Goal: Transaction & Acquisition: Purchase product/service

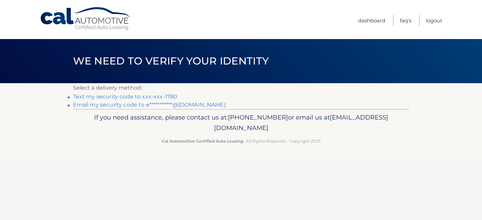
click at [149, 96] on link "Text my security code to xxx-xxx-1780" at bounding box center [125, 96] width 105 height 6
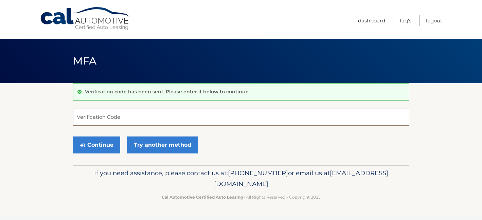
click at [120, 118] on input "Verification Code" at bounding box center [241, 117] width 336 height 17
type input "130902"
click at [108, 144] on button "Continue" at bounding box center [96, 144] width 47 height 17
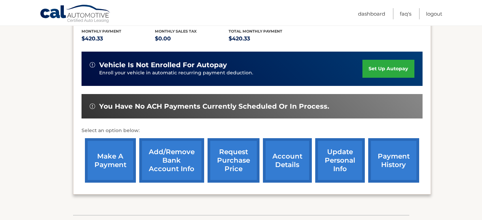
scroll to position [145, 0]
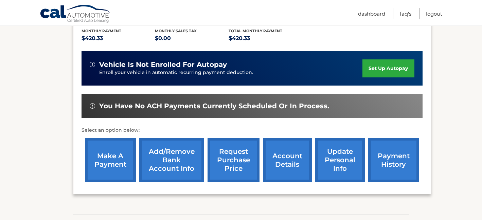
click at [122, 156] on link "make a payment" at bounding box center [110, 160] width 51 height 44
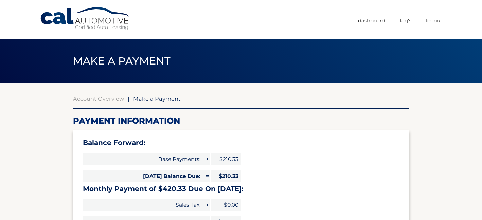
select select "MGIyZjMyZDMtYjU5Ni00OWQ0LWJkNzctYjQ1YzdhNjBhOTQ3"
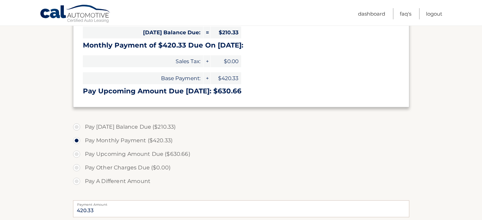
scroll to position [144, 0]
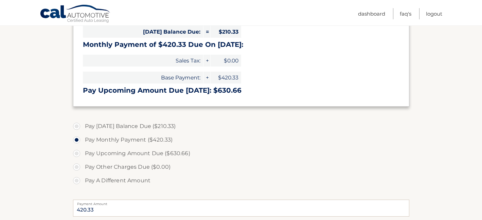
click at [79, 124] on label "Pay Today's Balance Due ($210.33)" at bounding box center [241, 126] width 336 height 14
click at [79, 124] on input "Pay Today's Balance Due ($210.33)" at bounding box center [79, 124] width 7 height 11
radio input "true"
type input "210.33"
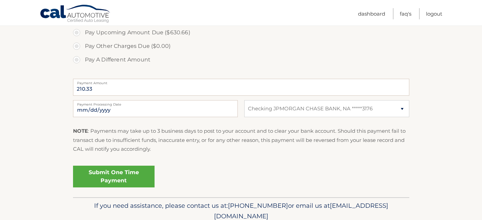
scroll to position [271, 0]
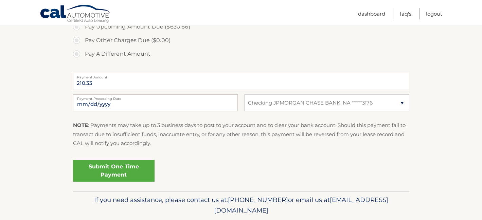
click at [138, 168] on link "Submit One Time Payment" at bounding box center [113, 171] width 81 height 22
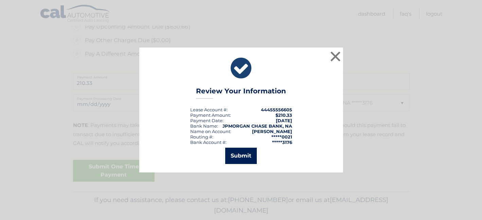
click at [251, 161] on button "Submit" at bounding box center [241, 156] width 32 height 16
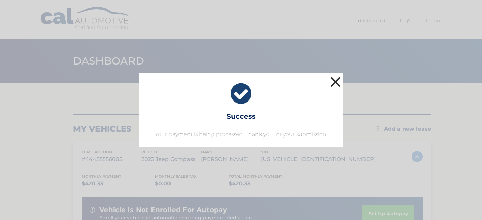
click at [335, 82] on button "×" at bounding box center [336, 82] width 14 height 14
